Goal: Task Accomplishment & Management: Use online tool/utility

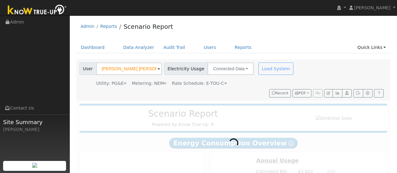
click at [204, 24] on div "Admin Reports Scenario Report" at bounding box center [233, 28] width 315 height 19
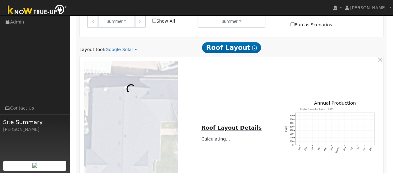
scroll to position [434, 0]
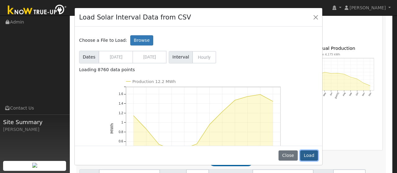
click at [305, 159] on button "Load" at bounding box center [309, 156] width 18 height 11
type input "12224"
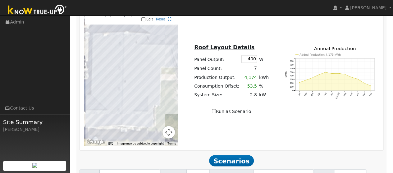
type input "8.1"
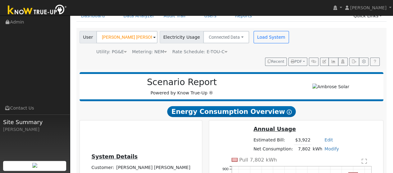
scroll to position [0, 0]
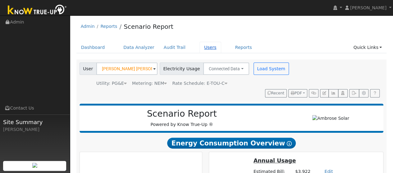
click at [200, 49] on link "Users" at bounding box center [210, 47] width 22 height 11
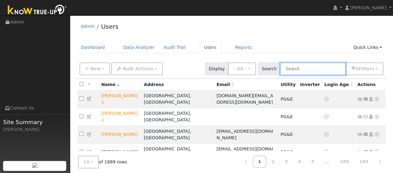
click at [301, 72] on input "text" at bounding box center [313, 69] width 66 height 13
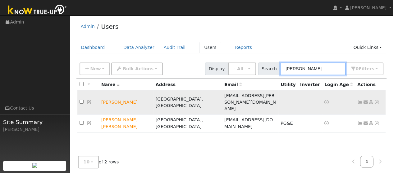
type input "[PERSON_NAME]"
click at [375, 100] on icon at bounding box center [377, 102] width 6 height 4
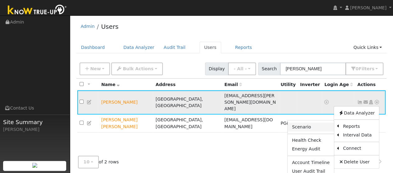
click at [312, 123] on link "Scenario" at bounding box center [310, 127] width 46 height 9
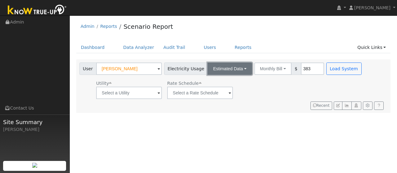
click at [238, 66] on button "Estimated Data" at bounding box center [230, 69] width 45 height 12
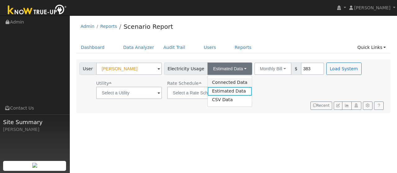
click at [232, 83] on link "Connected Data" at bounding box center [230, 82] width 44 height 9
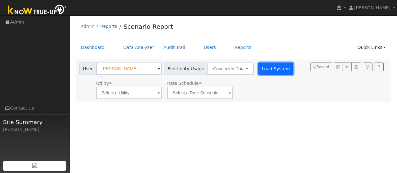
click at [267, 71] on button "Load System" at bounding box center [275, 69] width 35 height 12
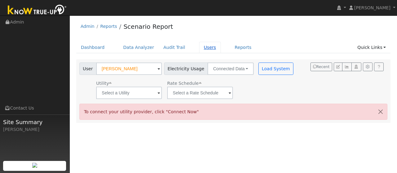
click at [199, 47] on link "Users" at bounding box center [210, 47] width 22 height 11
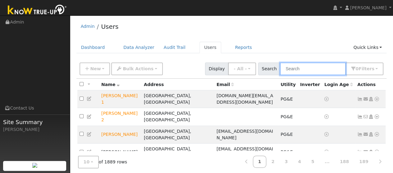
click at [301, 70] on input "text" at bounding box center [313, 69] width 66 height 13
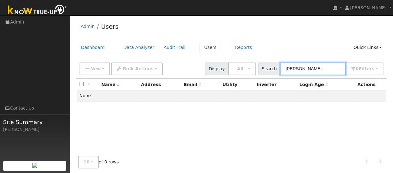
type input "[PERSON_NAME]"
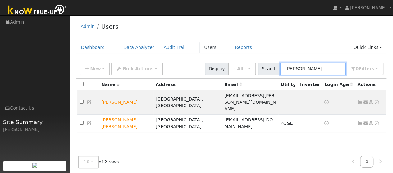
click at [301, 70] on input "[PERSON_NAME]" at bounding box center [313, 69] width 66 height 13
click at [376, 100] on icon at bounding box center [377, 102] width 6 height 4
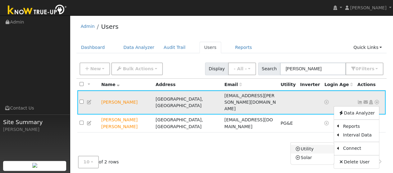
click at [305, 145] on link "Utility" at bounding box center [311, 149] width 43 height 9
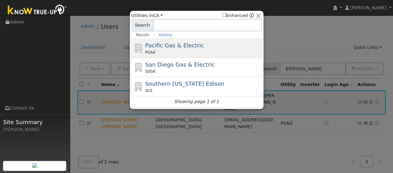
click at [173, 47] on span "Pacific Gas & Electric" at bounding box center [174, 45] width 59 height 7
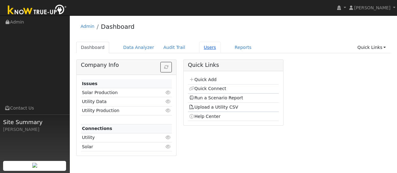
click at [203, 49] on link "Users" at bounding box center [210, 47] width 22 height 11
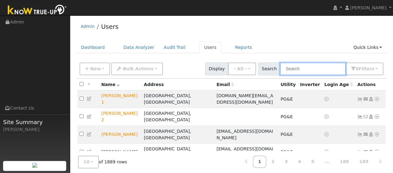
click at [304, 67] on input "text" at bounding box center [313, 69] width 66 height 13
type input "[PERSON_NAME]"
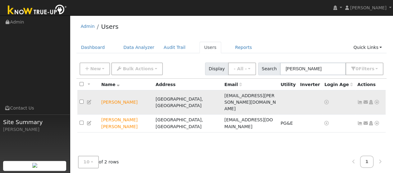
click at [378, 100] on icon at bounding box center [377, 102] width 6 height 4
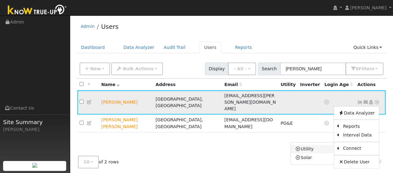
click at [320, 145] on link "Utility" at bounding box center [311, 149] width 43 height 9
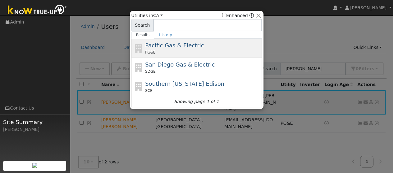
click at [184, 54] on div "PG&E" at bounding box center [202, 53] width 115 height 6
